Goal: Task Accomplishment & Management: Manage account settings

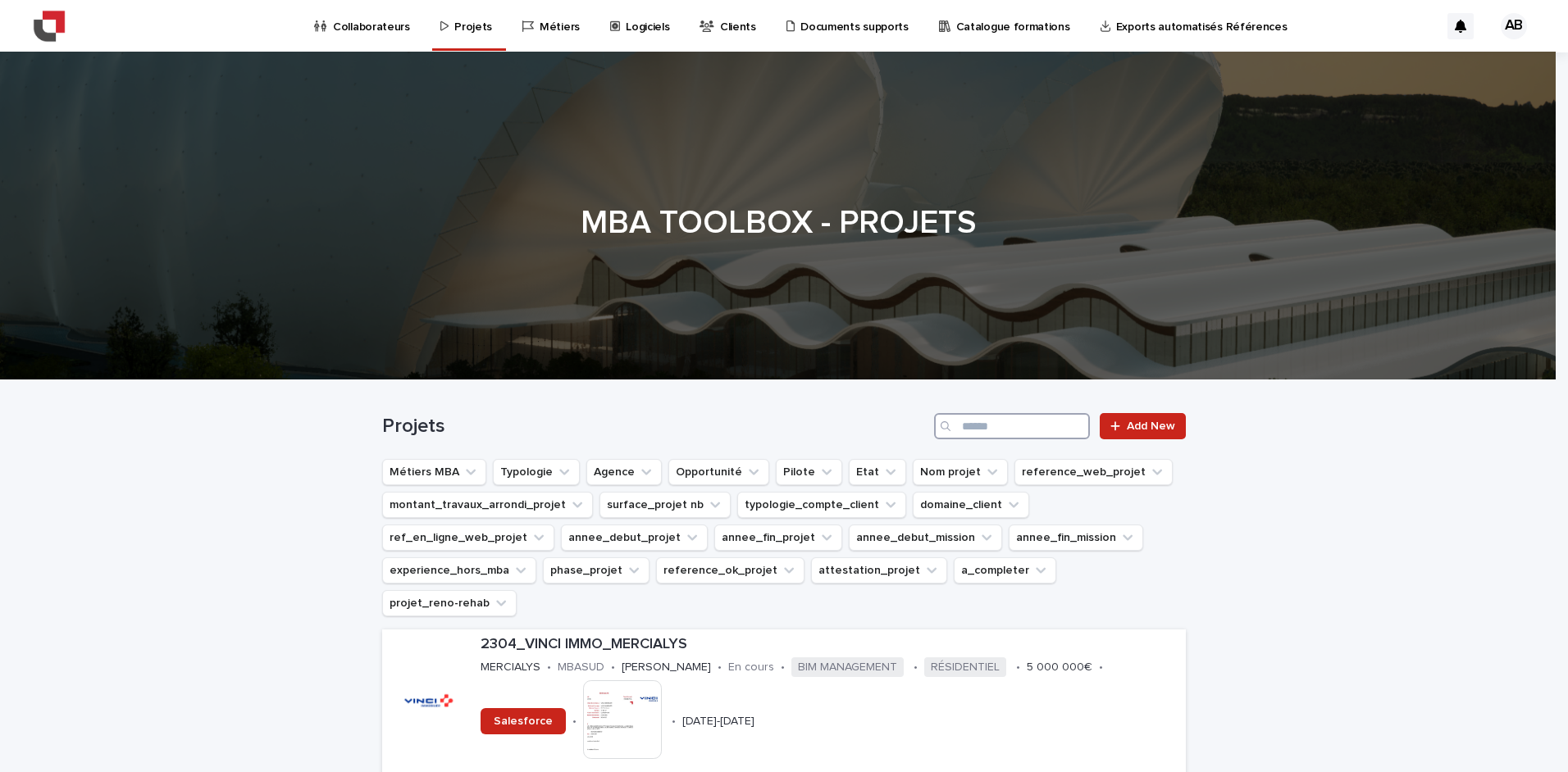
click at [978, 428] on input "Search" at bounding box center [1012, 426] width 156 height 26
type input "***"
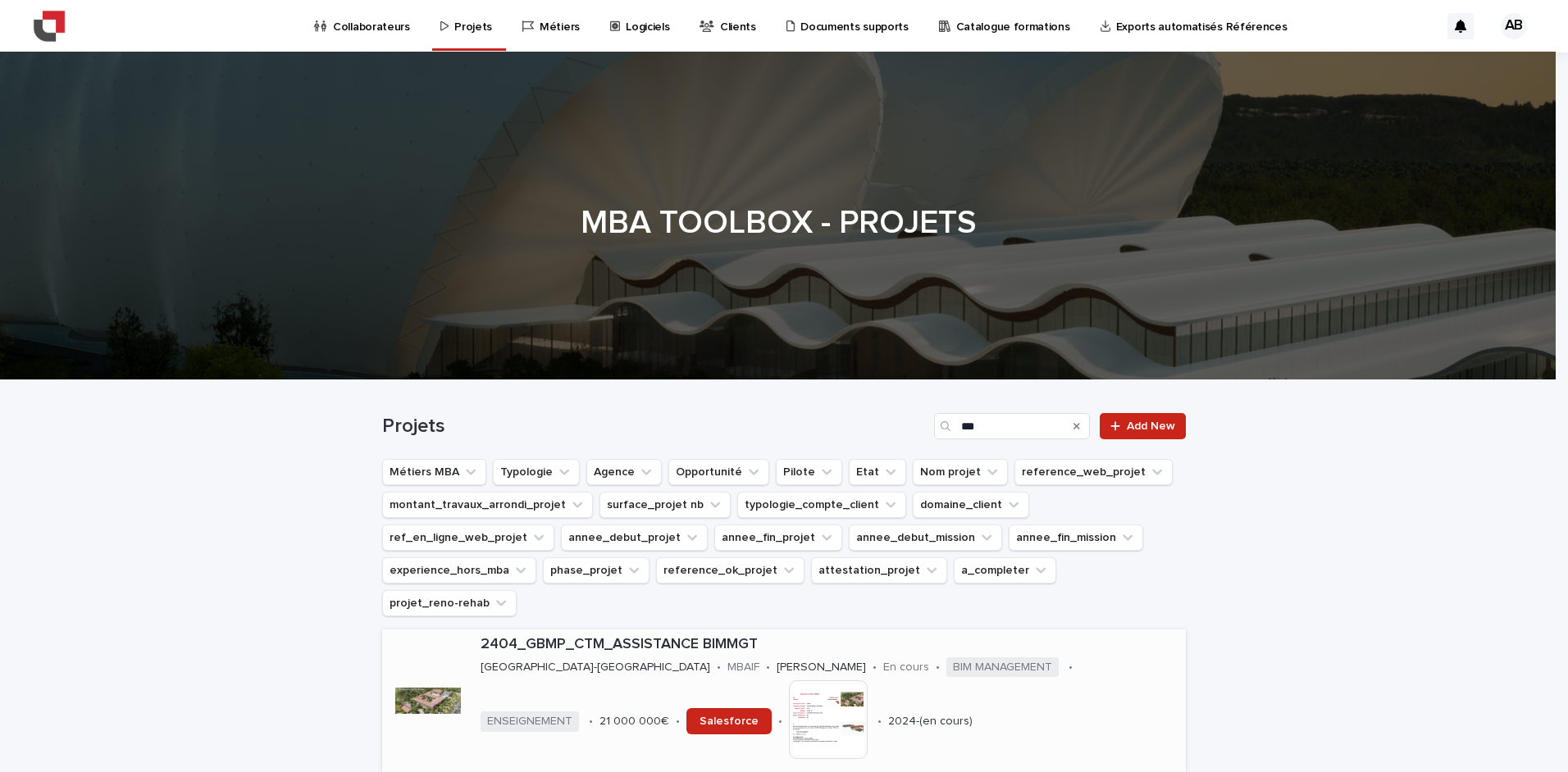
click at [576, 637] on p "2404_GBMP_CTM_ASSISTANCE BIMMGT" at bounding box center [830, 645] width 699 height 18
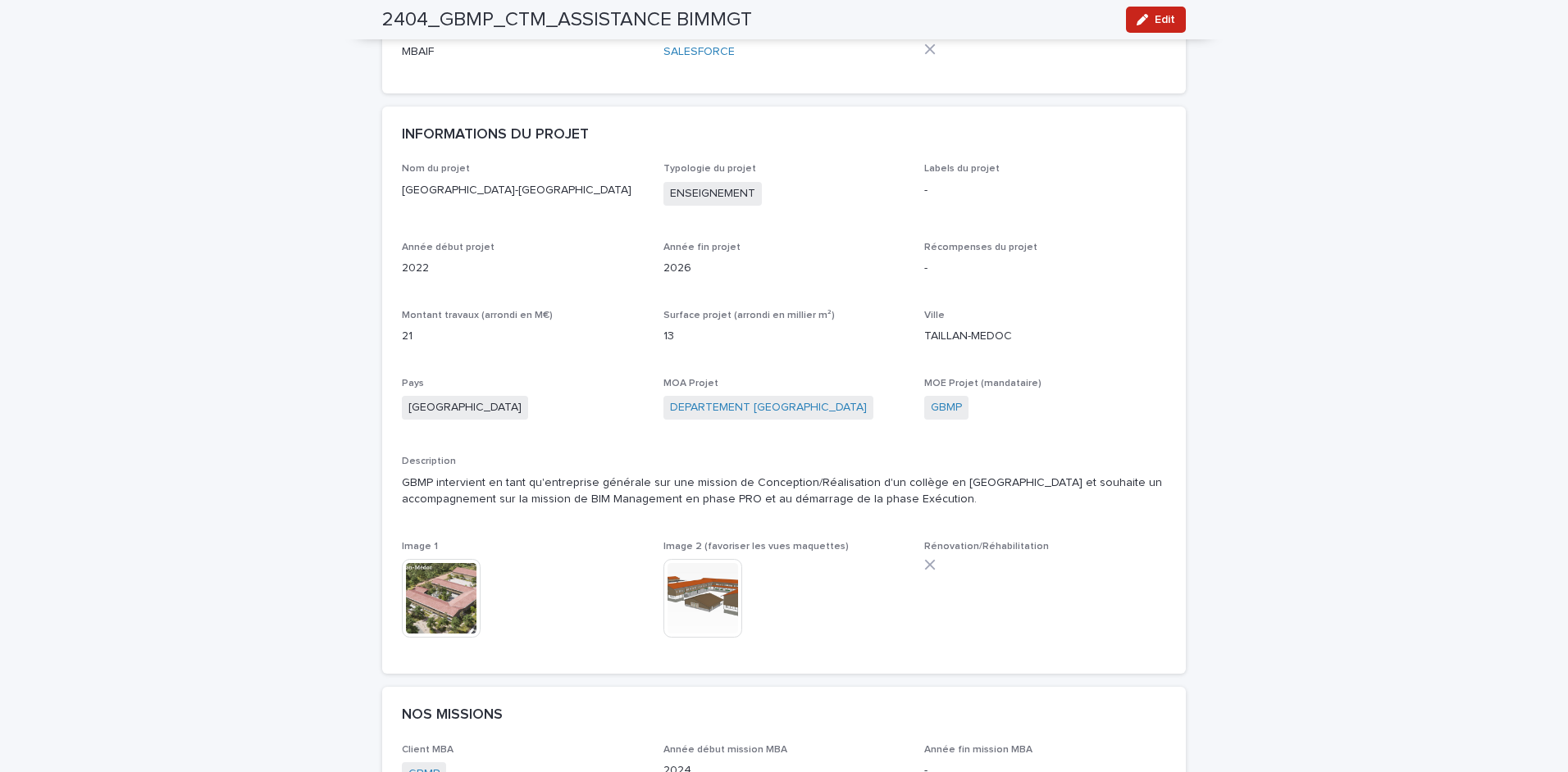
scroll to position [410, 0]
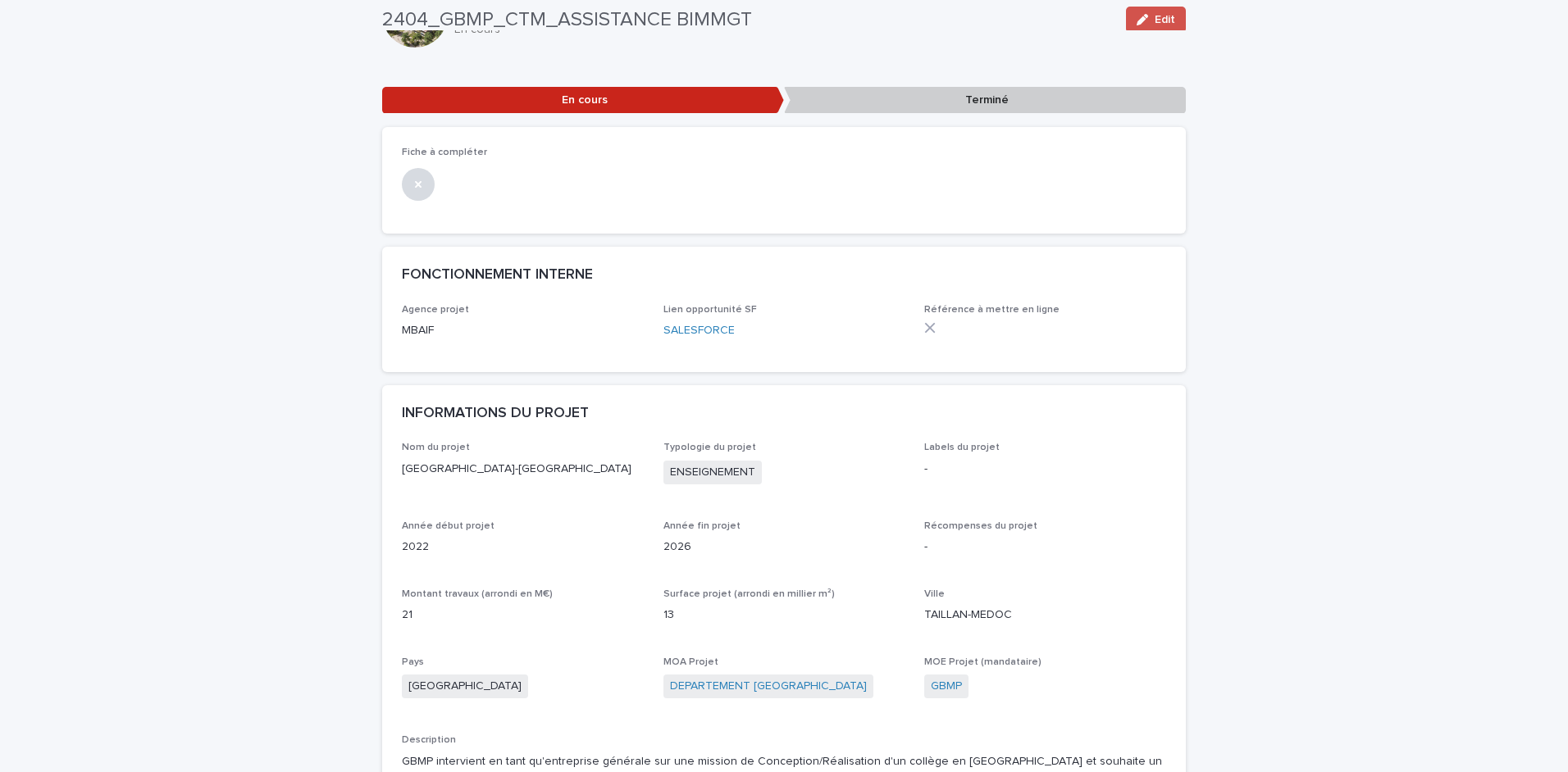
scroll to position [82, 0]
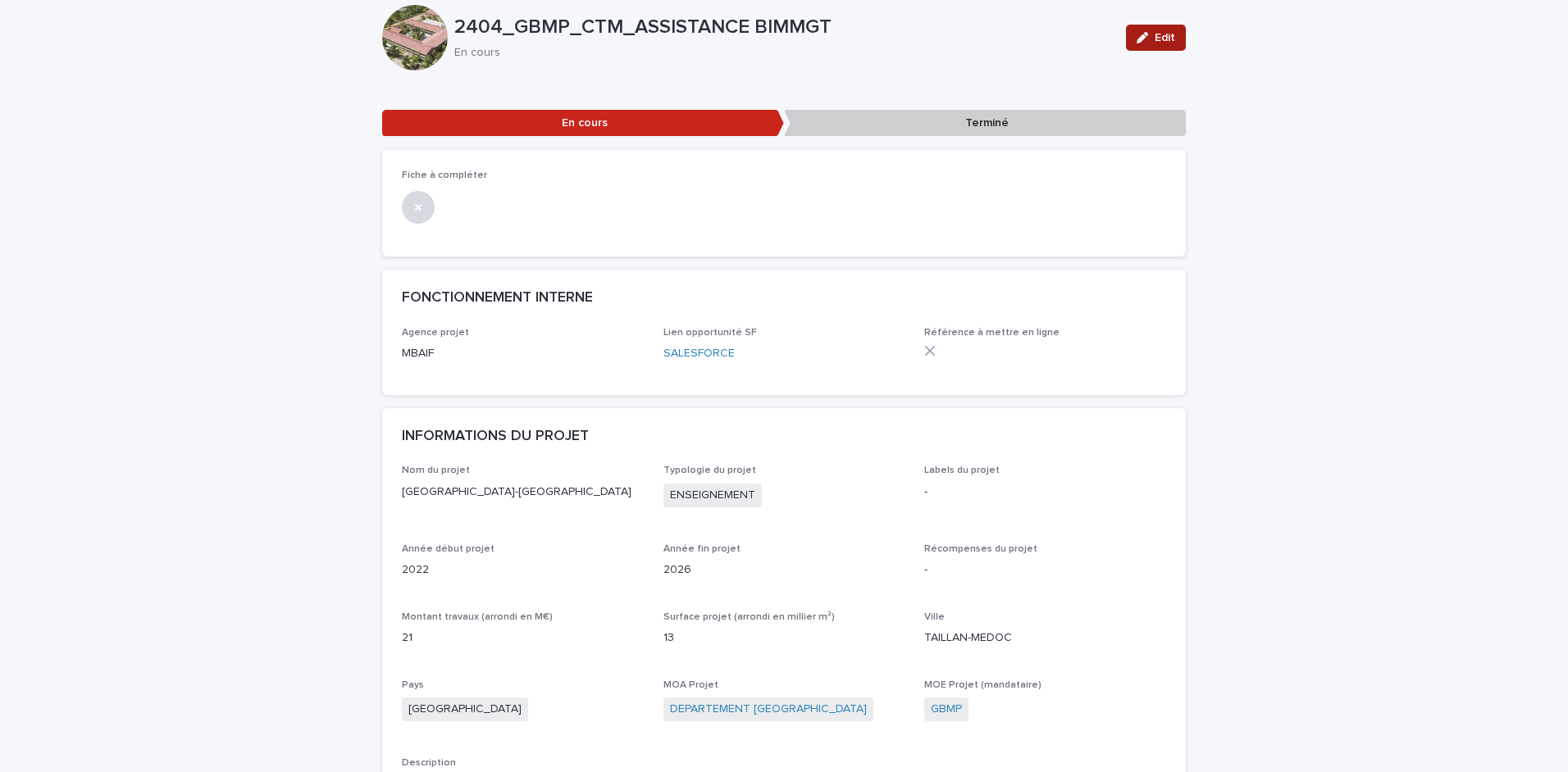
click at [1142, 38] on icon "button" at bounding box center [1143, 37] width 11 height 11
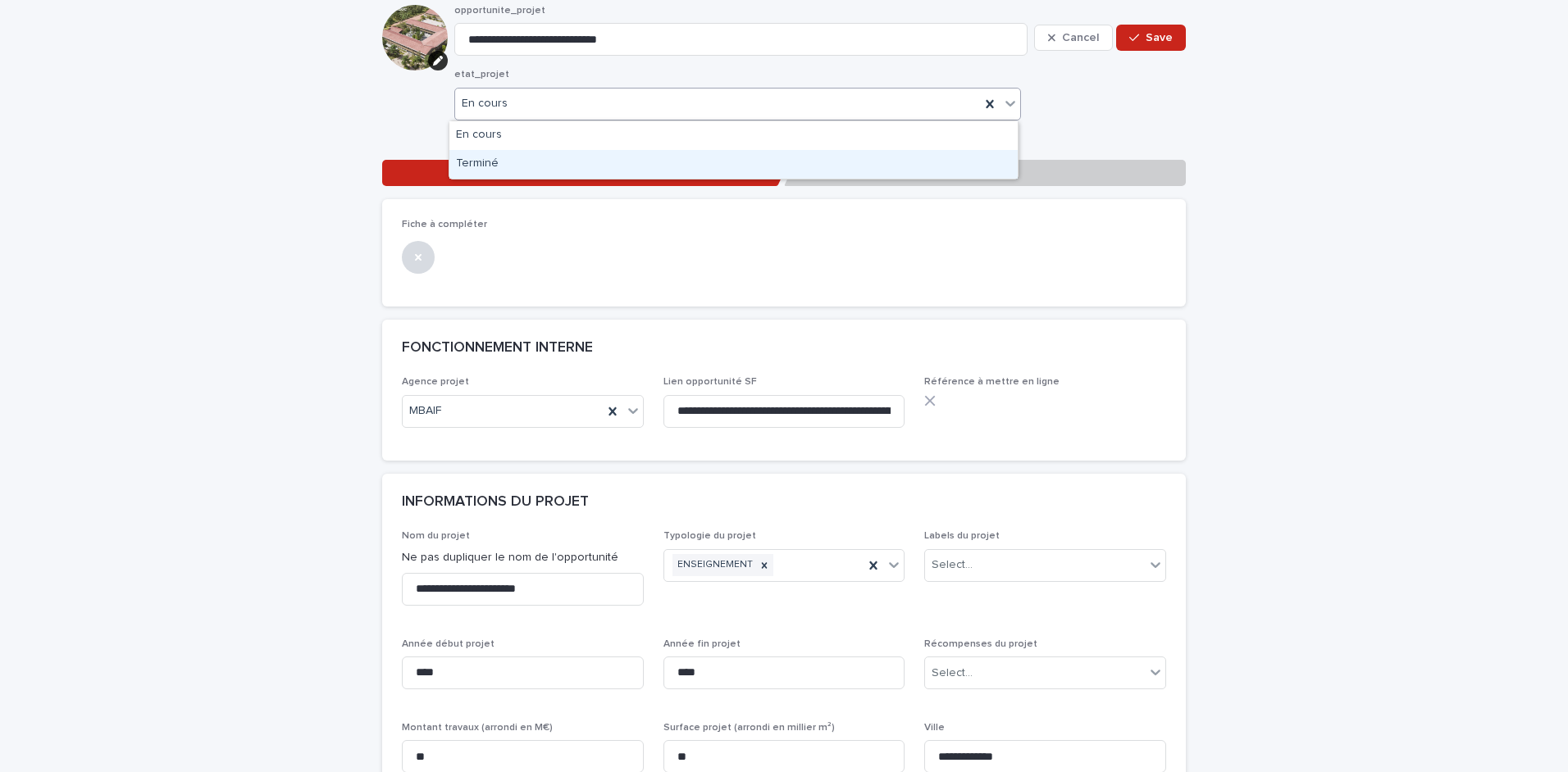
click at [491, 156] on div "Terminé" at bounding box center [733, 164] width 568 height 29
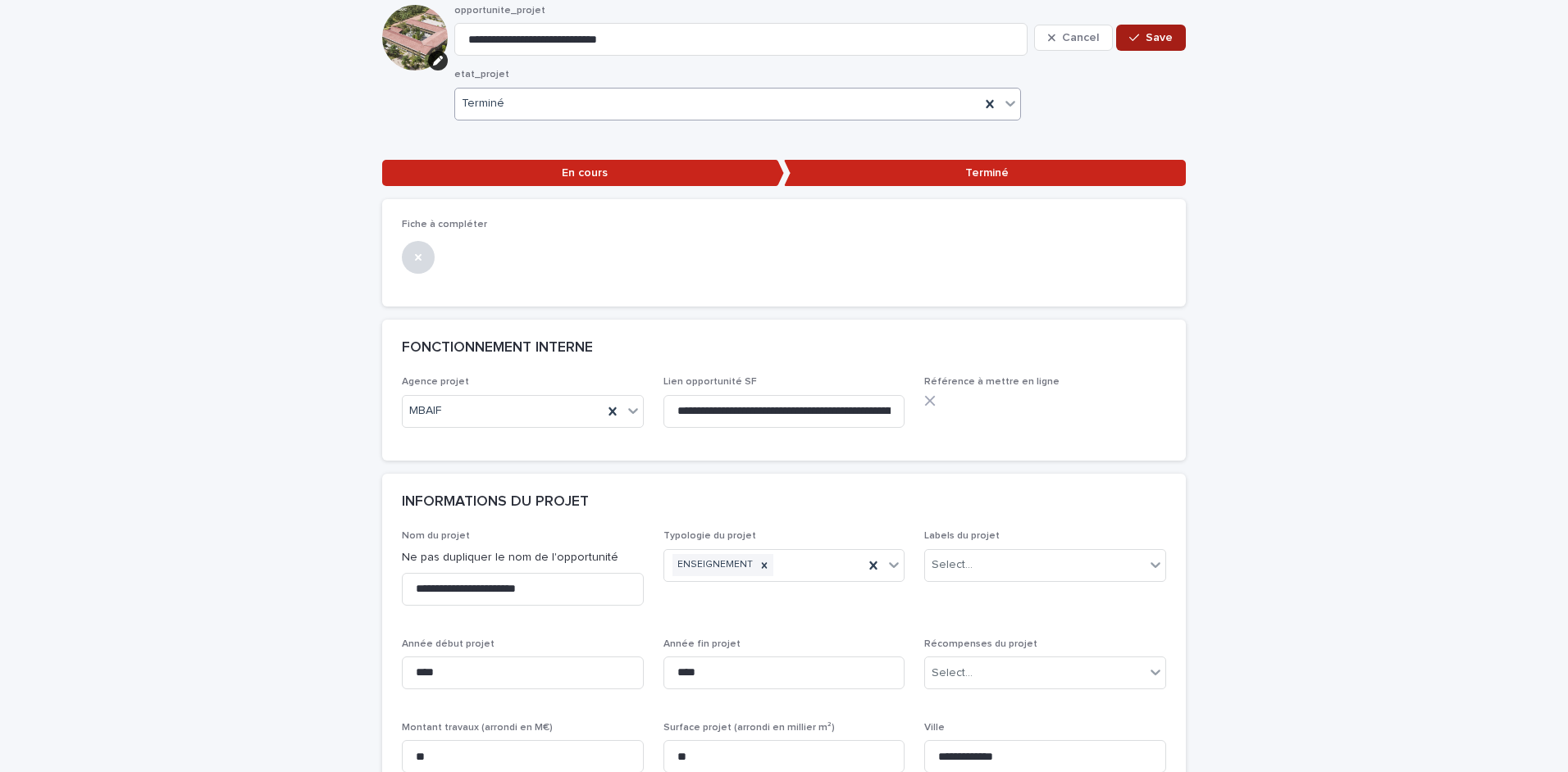
click at [1146, 39] on span "Save" at bounding box center [1159, 37] width 27 height 11
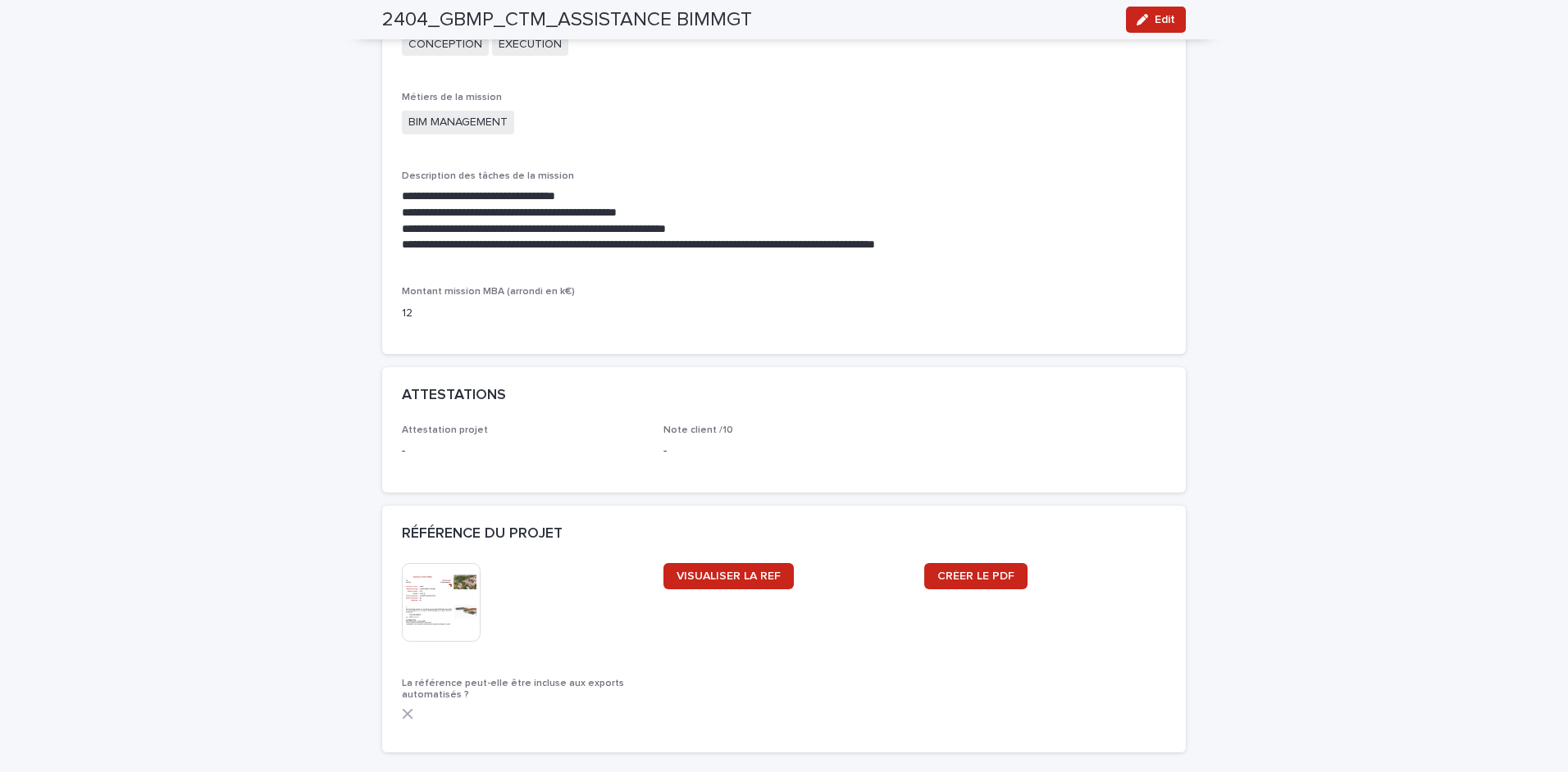
scroll to position [1312, 0]
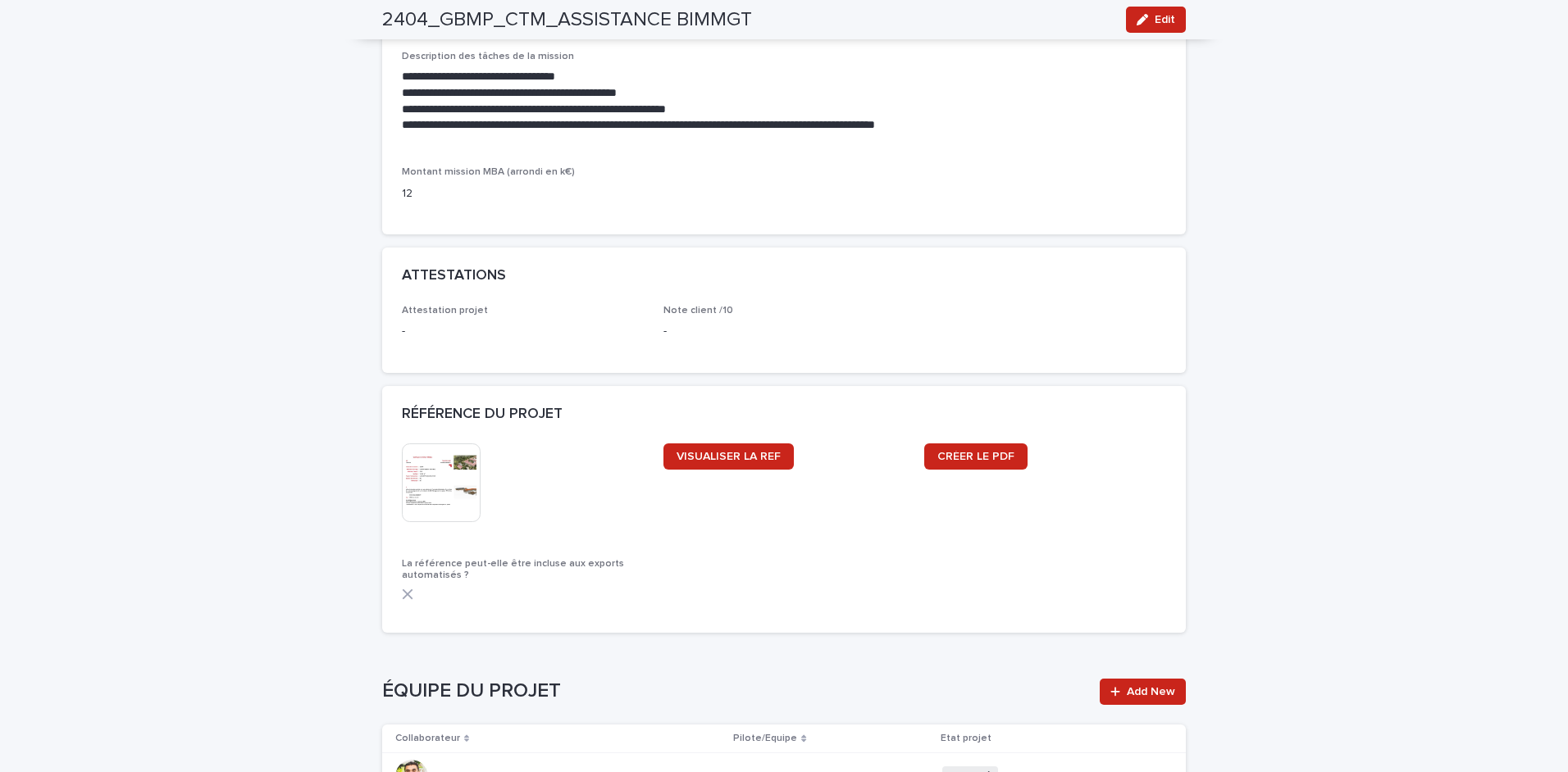
click at [211, 314] on div "Loading... Saving… Loading... Saving… 2404_GBMP_CTM_ASSISTANCE BIMMGT Edit 2404…" at bounding box center [784, 1] width 1568 height 2516
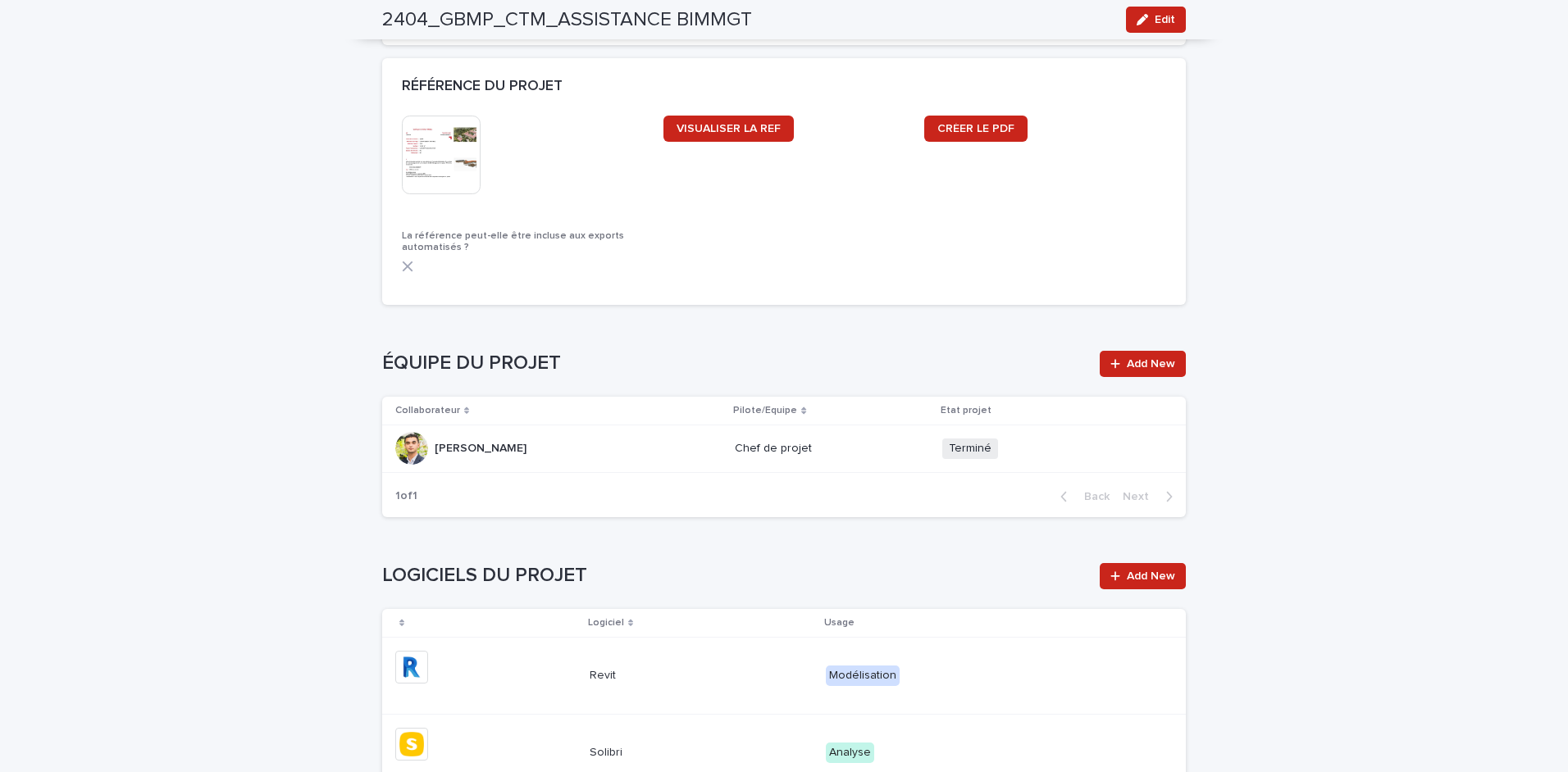
scroll to position [1763, 0]
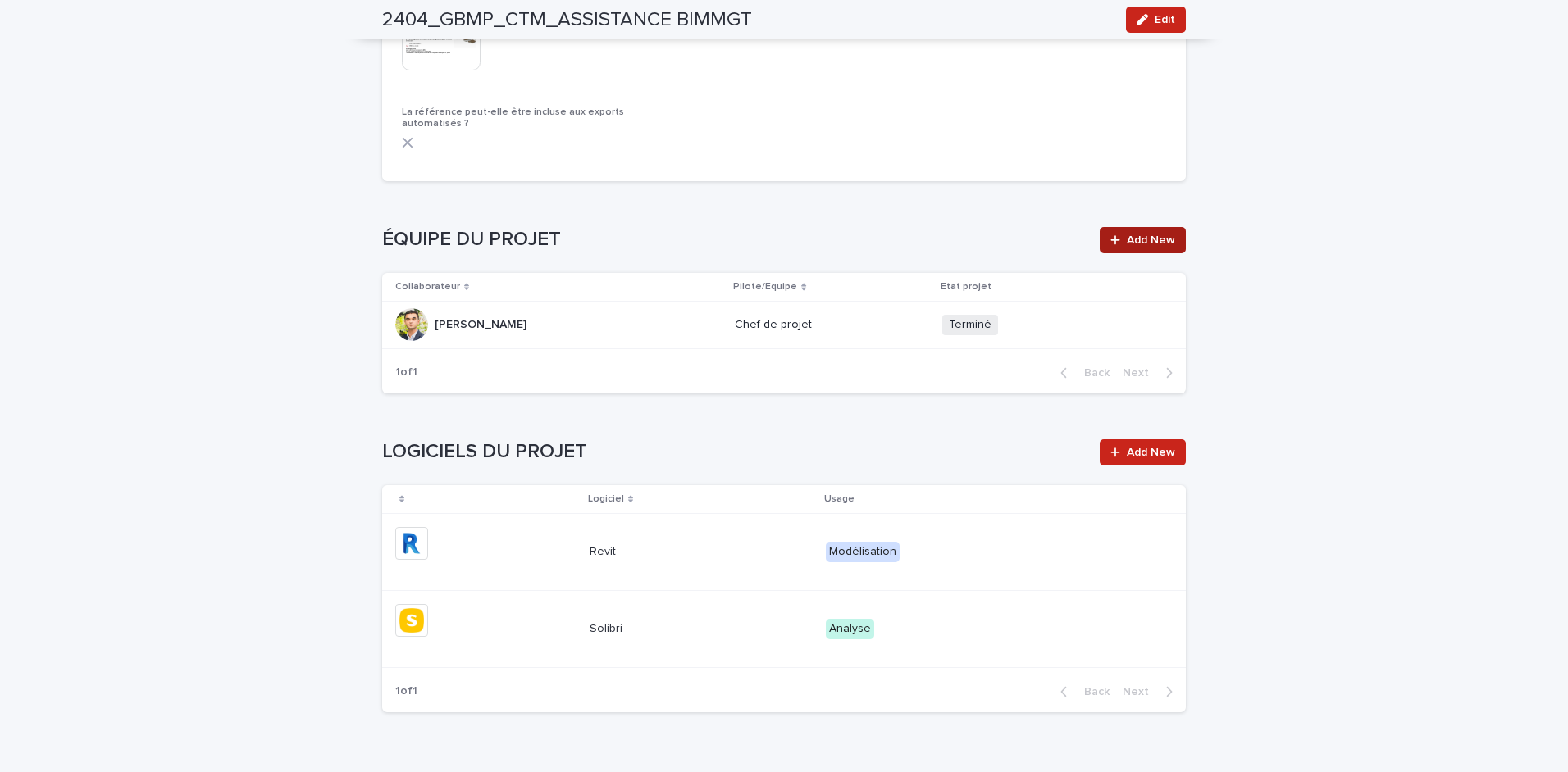
click at [1127, 242] on span "Add New" at bounding box center [1151, 240] width 48 height 11
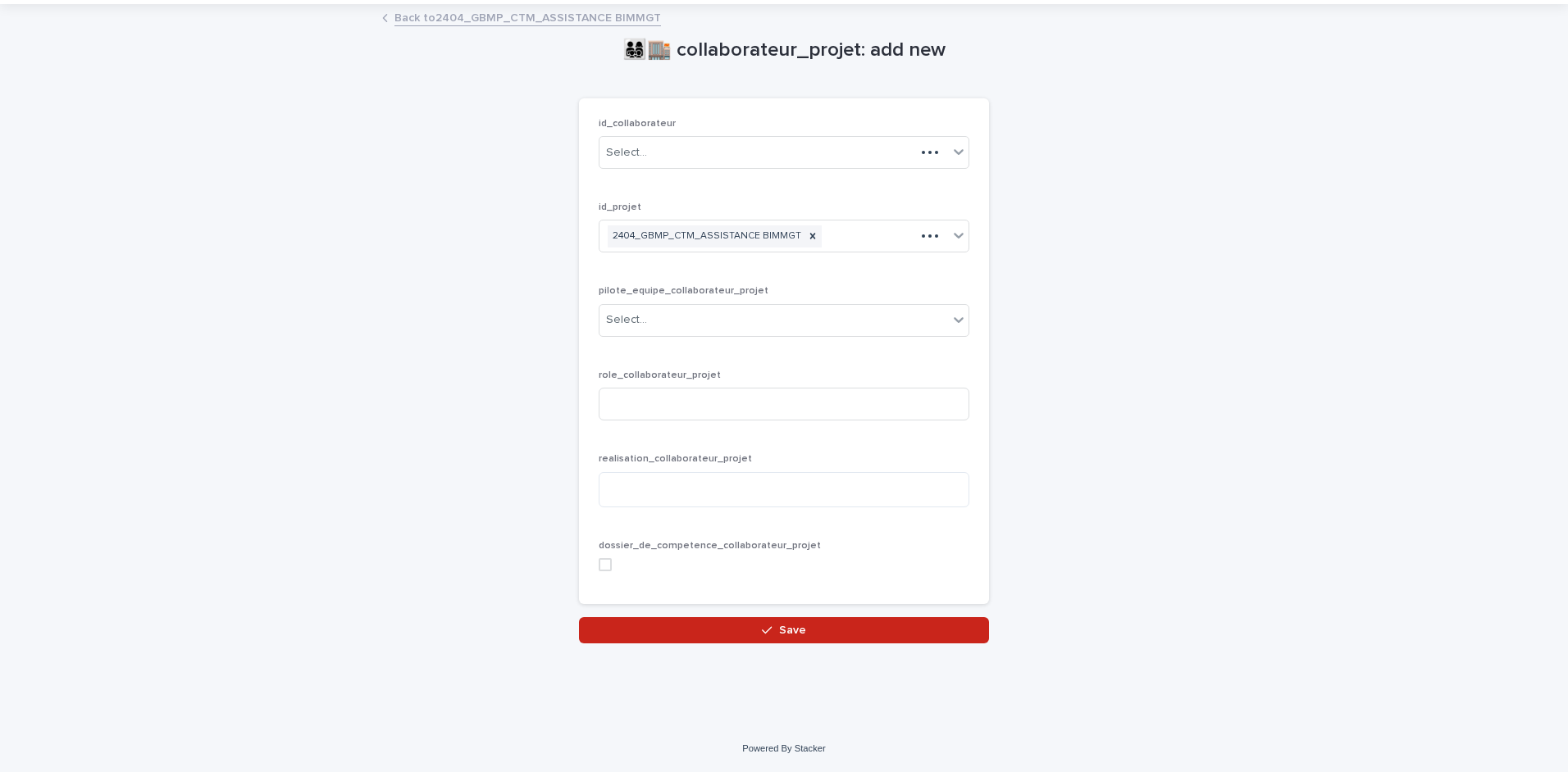
scroll to position [46, 0]
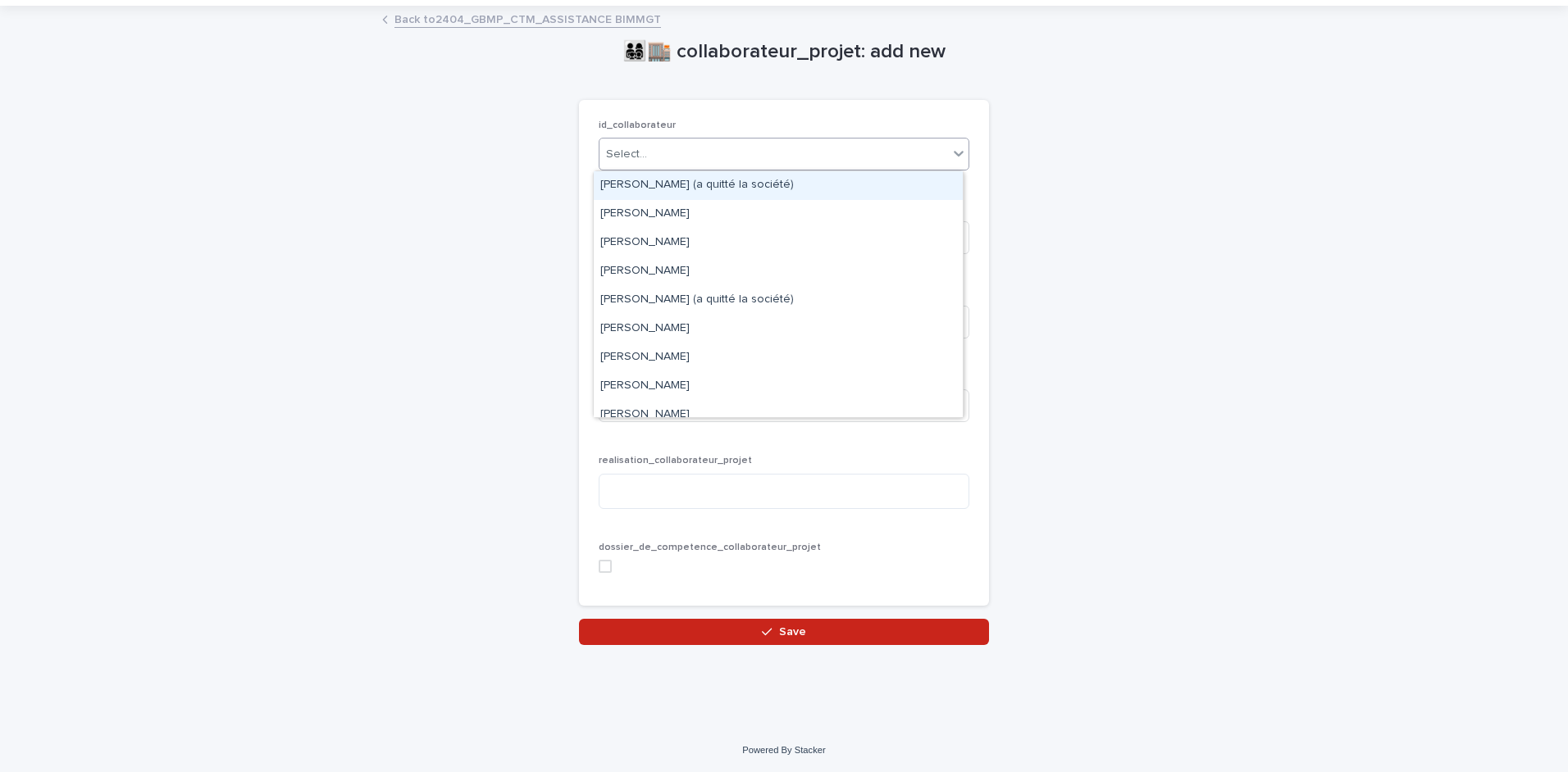
click at [649, 150] on div "Select..." at bounding box center [773, 154] width 348 height 27
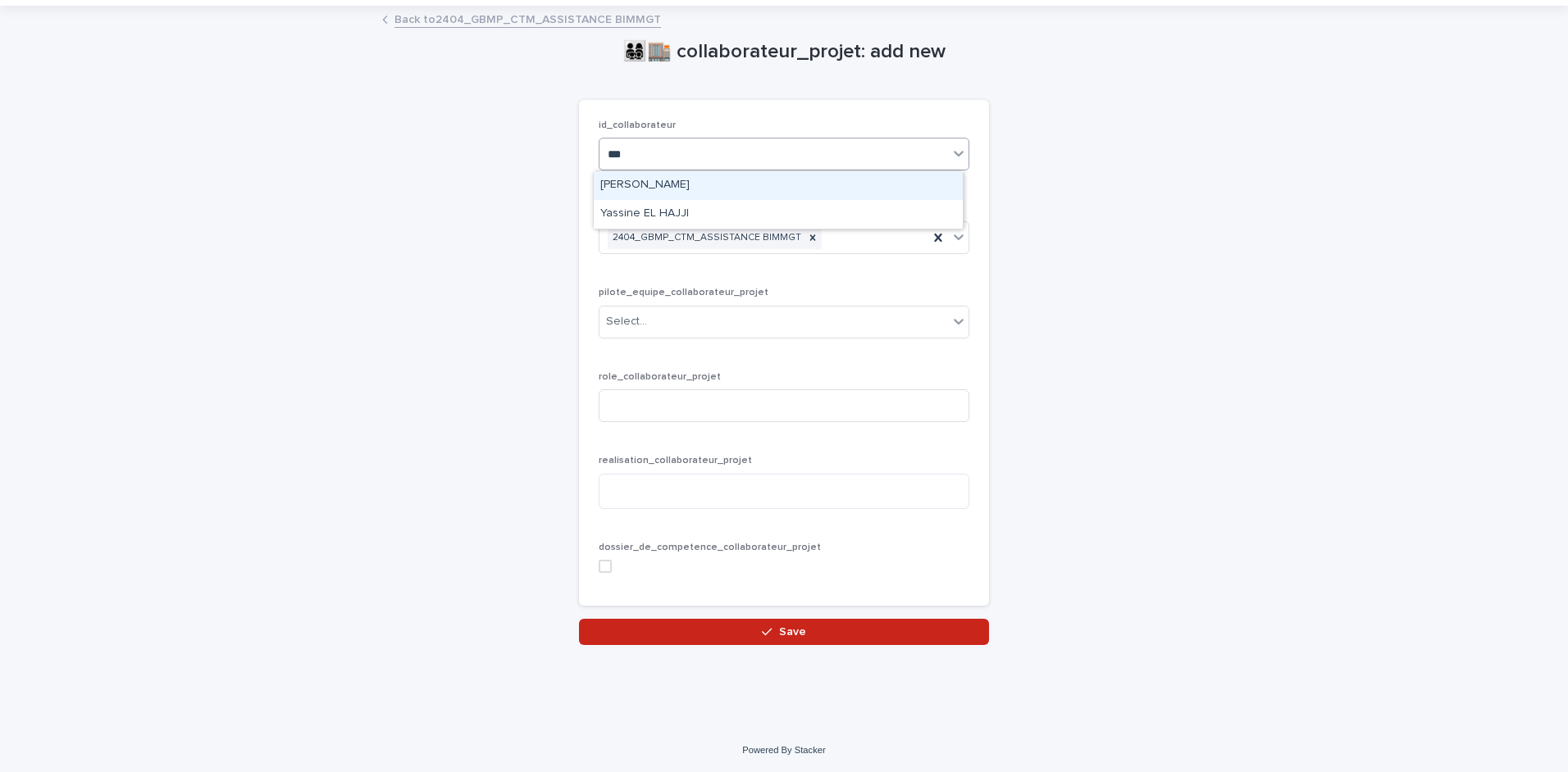
type input "****"
click at [647, 178] on div "Yassine EL HAJJI" at bounding box center [779, 186] width 369 height 29
click at [644, 320] on div "Select..." at bounding box center [773, 321] width 348 height 27
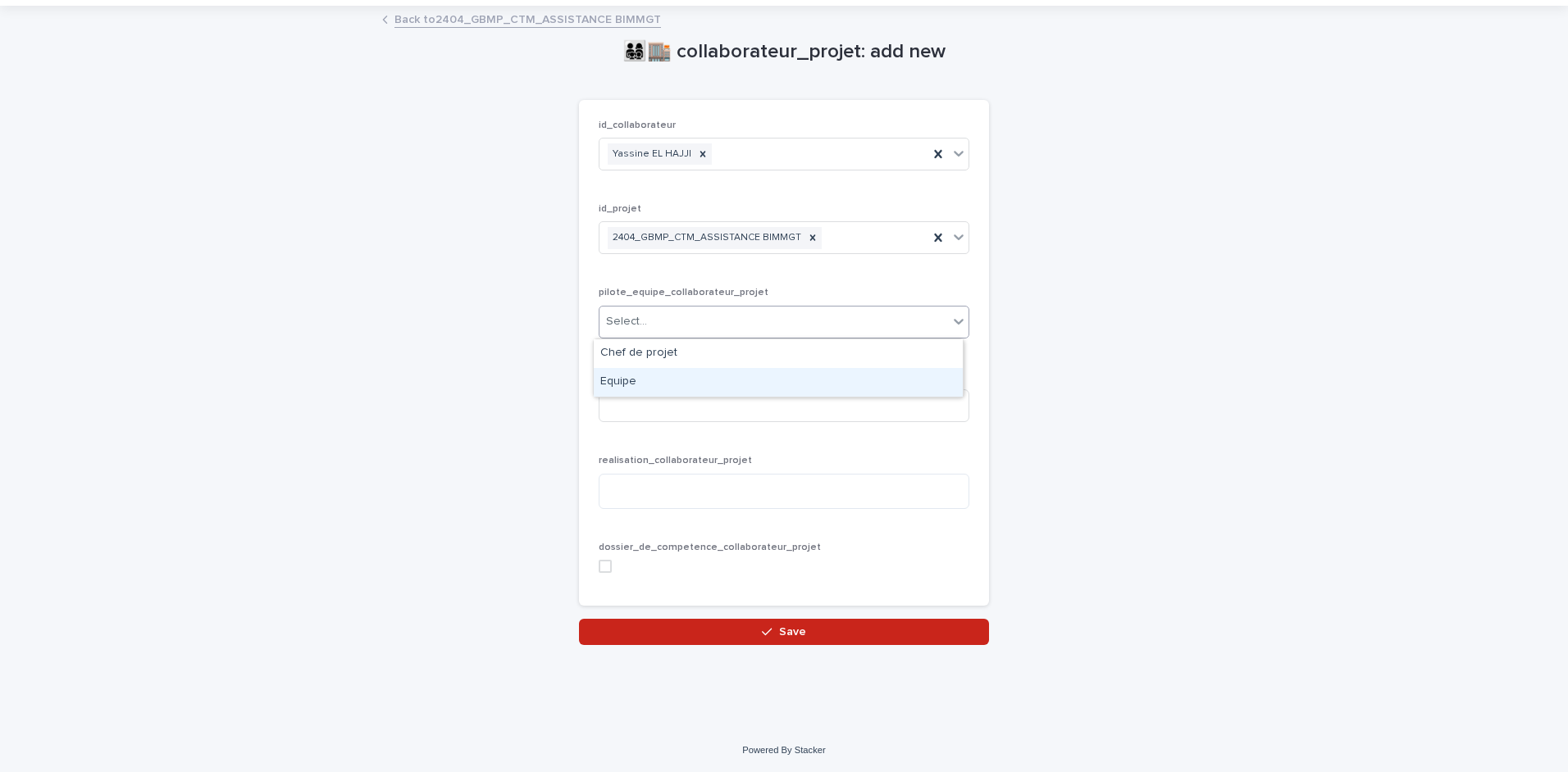
click at [643, 380] on div "Equipe" at bounding box center [779, 382] width 369 height 29
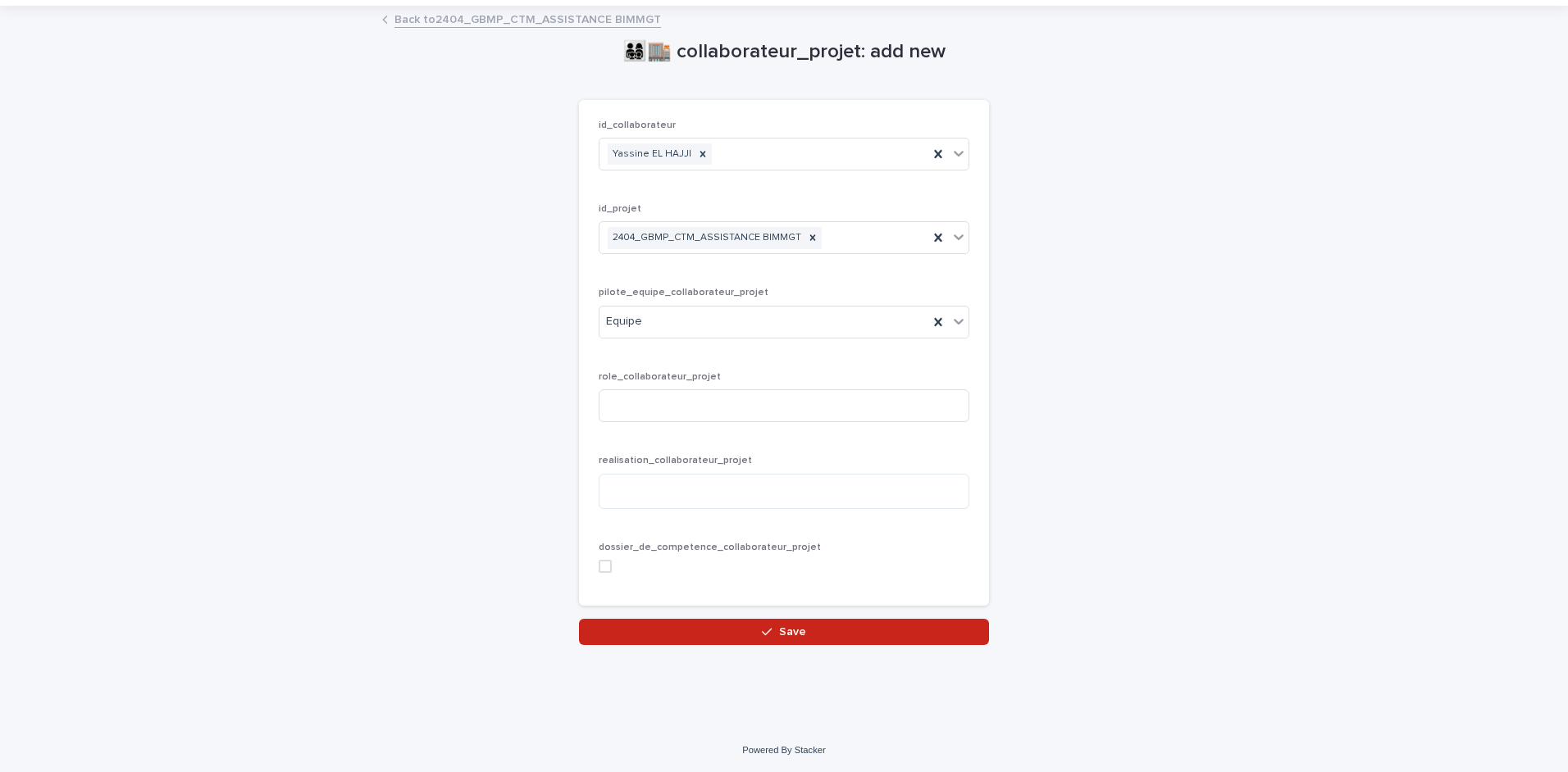
click at [489, 334] on div "👨‍👩‍👧‍👦🏬 collaborateur_projet: add new Loading... Saving… Loading... Saving… Lo…" at bounding box center [784, 326] width 804 height 637
click at [624, 408] on input at bounding box center [784, 405] width 370 height 32
click at [599, 566] on span at bounding box center [605, 566] width 13 height 13
type input "**********"
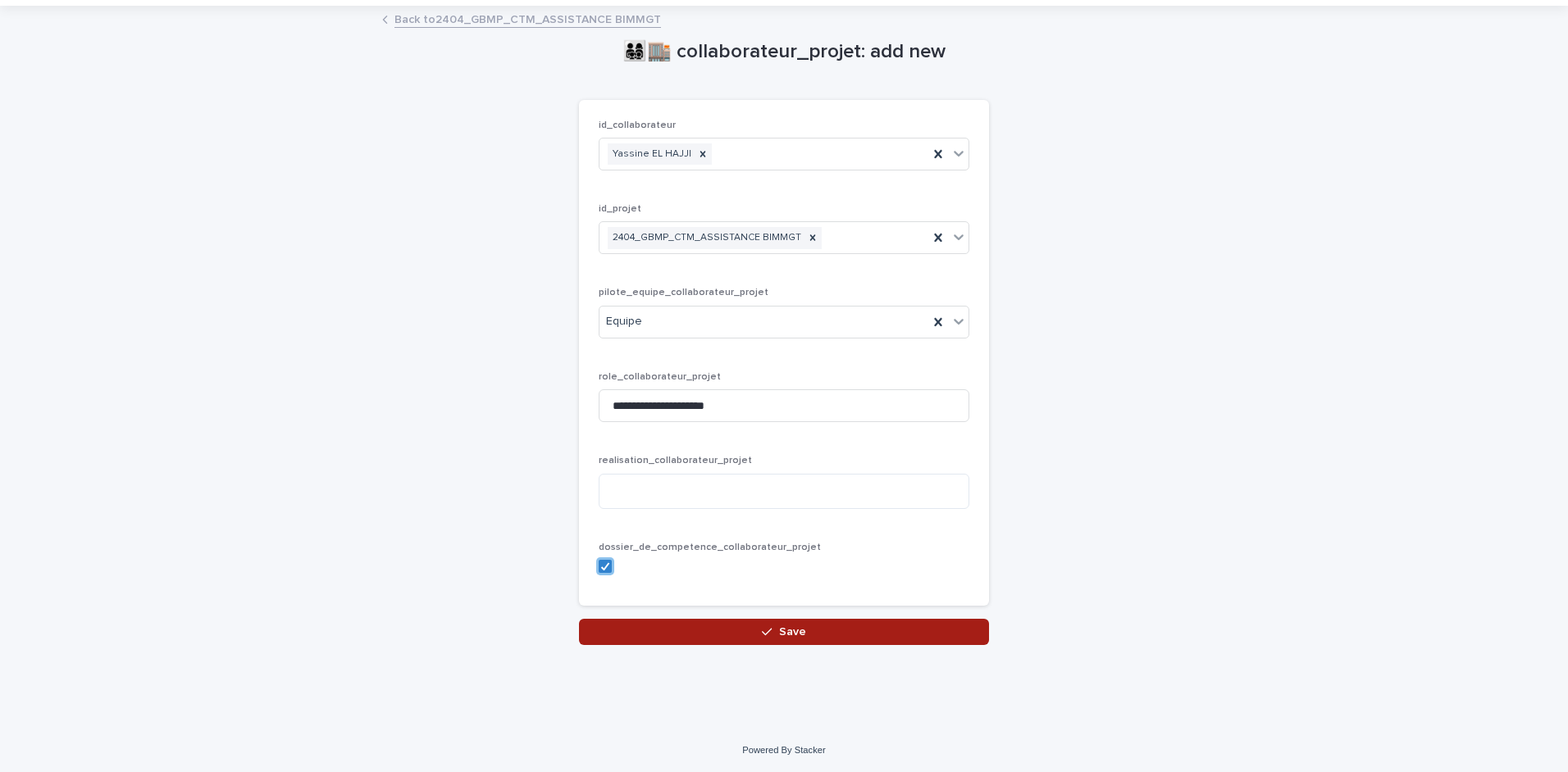
click at [743, 634] on button "Save" at bounding box center [784, 632] width 410 height 26
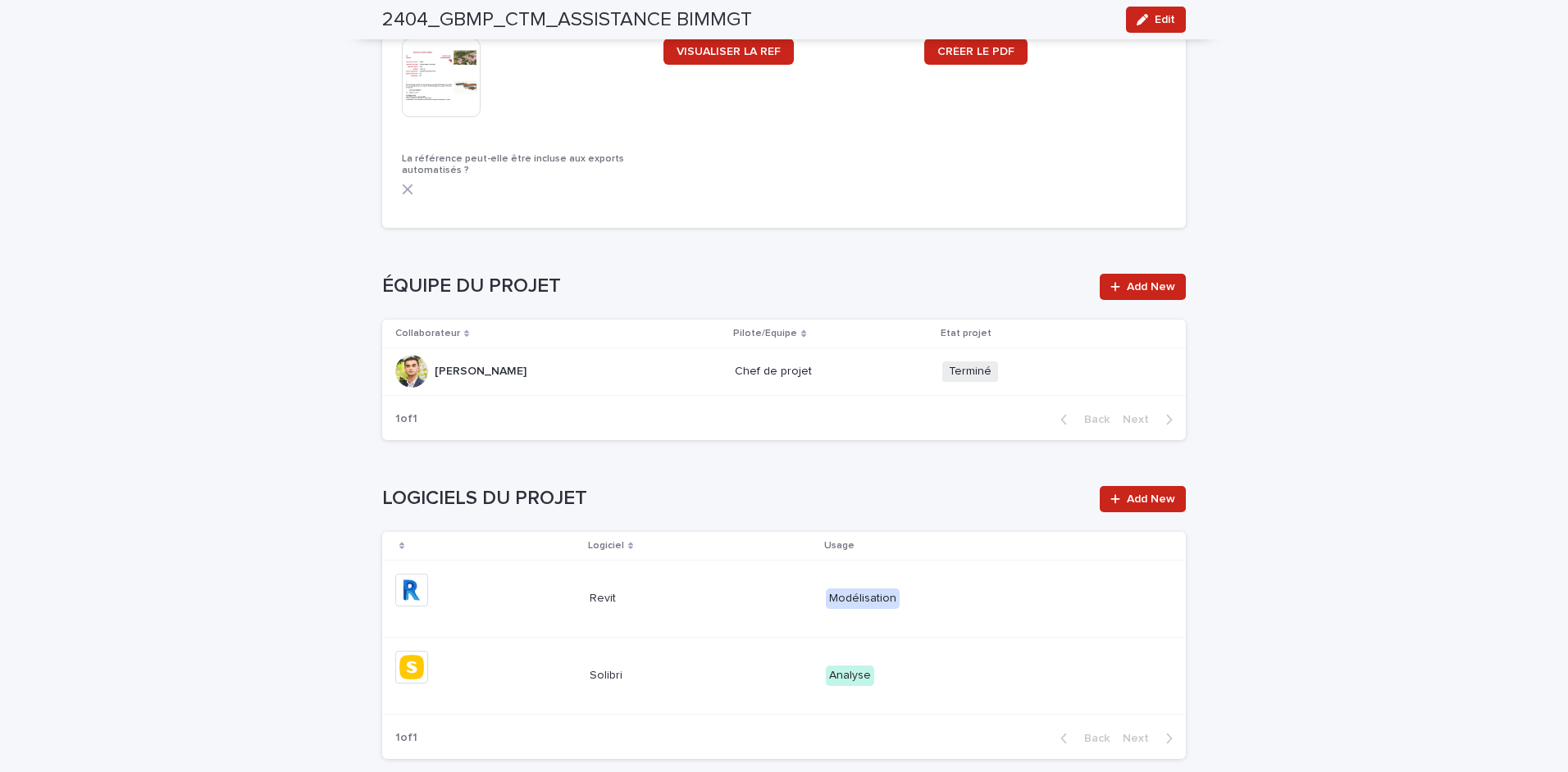
scroll to position [1721, 0]
